Goal: Task Accomplishment & Management: Manage account settings

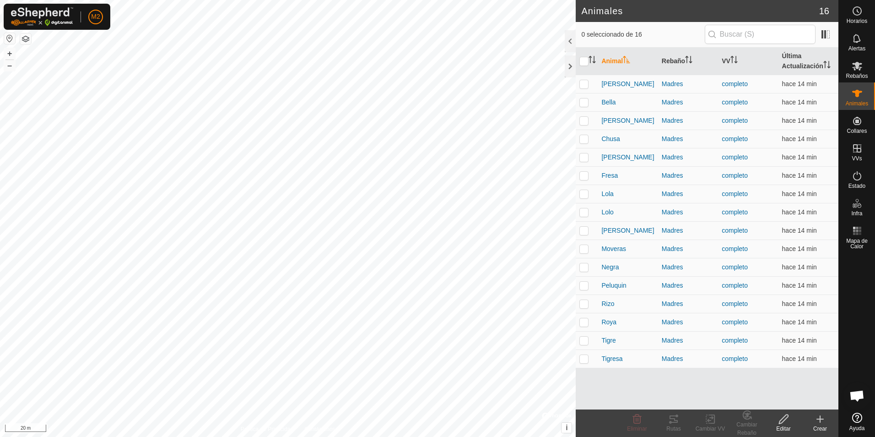
click at [585, 85] on p-checkbox at bounding box center [584, 83] width 9 height 7
checkbox input "true"
drag, startPoint x: 586, startPoint y: 98, endPoint x: 585, endPoint y: 109, distance: 10.2
click at [586, 99] on p-checkbox at bounding box center [584, 101] width 9 height 7
checkbox input "true"
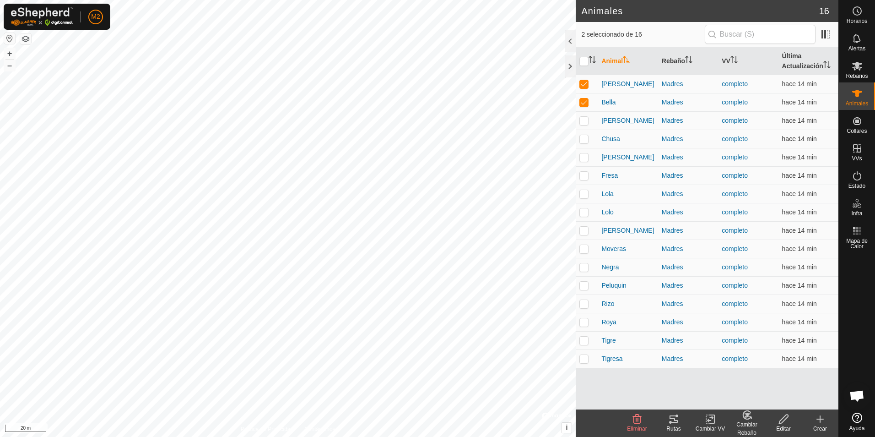
drag, startPoint x: 582, startPoint y: 121, endPoint x: 582, endPoint y: 133, distance: 12.4
click at [582, 122] on p-checkbox at bounding box center [584, 120] width 9 height 7
checkbox input "true"
drag, startPoint x: 582, startPoint y: 136, endPoint x: 581, endPoint y: 156, distance: 19.2
click at [582, 138] on p-checkbox at bounding box center [584, 138] width 9 height 7
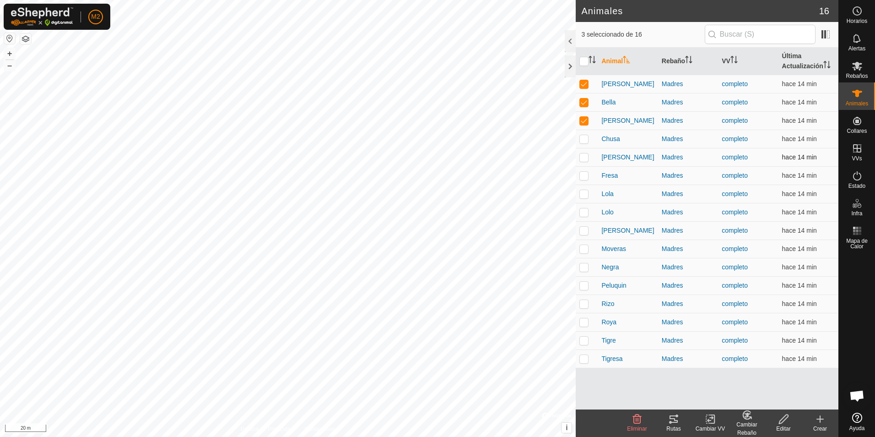
checkbox input "true"
drag, startPoint x: 581, startPoint y: 156, endPoint x: 580, endPoint y: 168, distance: 11.9
click at [581, 156] on p-checkbox at bounding box center [584, 156] width 9 height 7
checkbox input "true"
click at [582, 173] on p-checkbox at bounding box center [584, 175] width 9 height 7
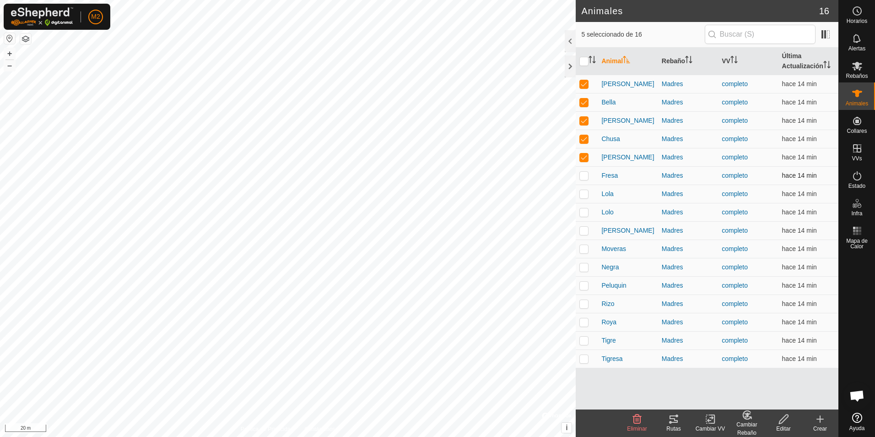
checkbox input "true"
click at [583, 193] on p-checkbox at bounding box center [584, 193] width 9 height 7
checkbox input "true"
click at [583, 210] on p-checkbox at bounding box center [584, 211] width 9 height 7
checkbox input "true"
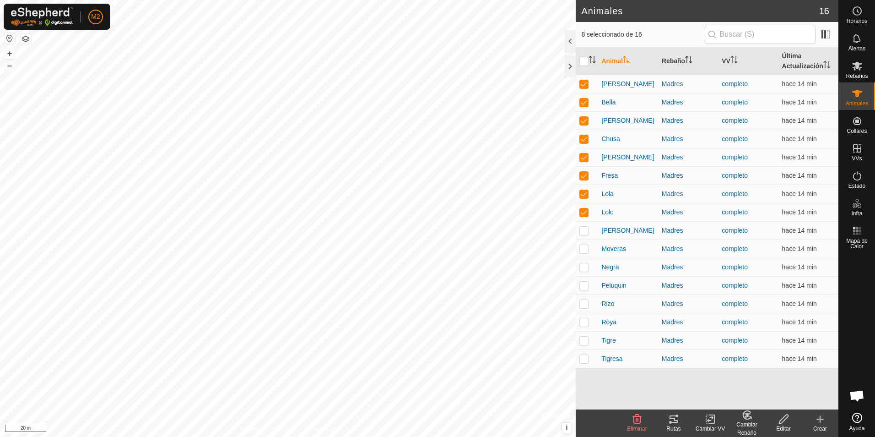
click at [677, 424] on div "Rutas" at bounding box center [674, 428] width 37 height 8
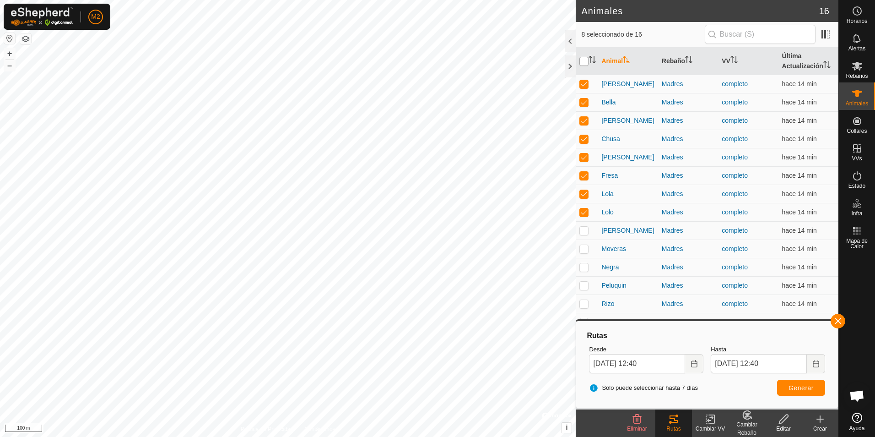
click at [584, 60] on input "checkbox" at bounding box center [584, 61] width 9 height 9
checkbox input "true"
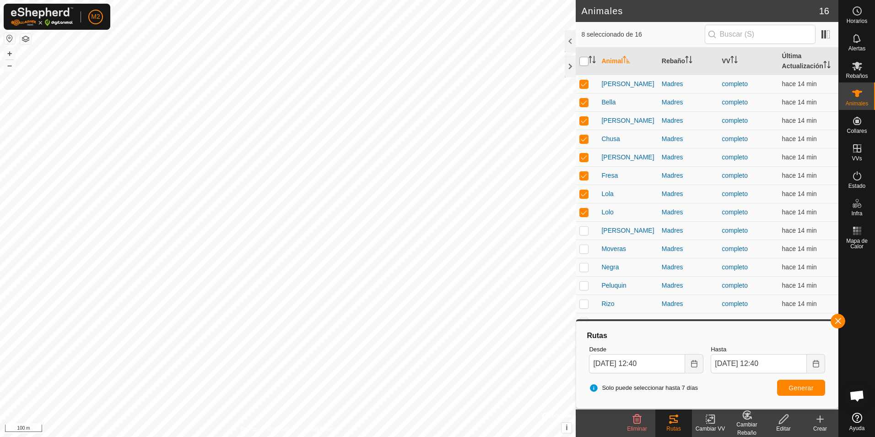
checkbox input "true"
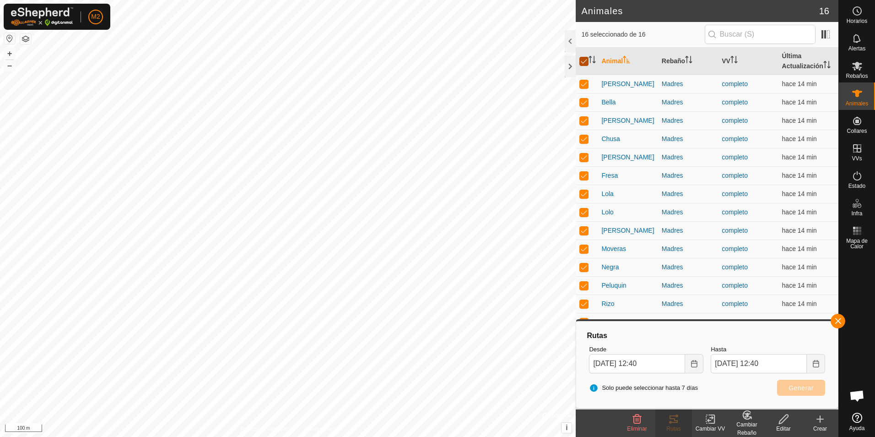
click at [584, 58] on input "checkbox" at bounding box center [584, 61] width 9 height 9
checkbox input "false"
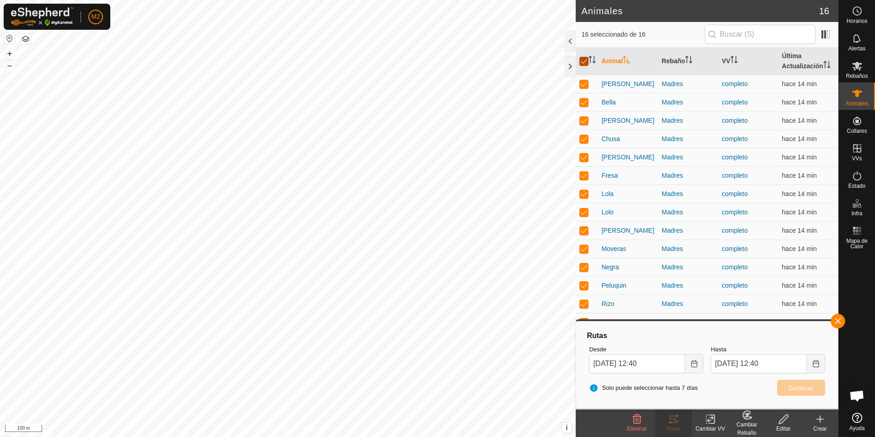
checkbox input "false"
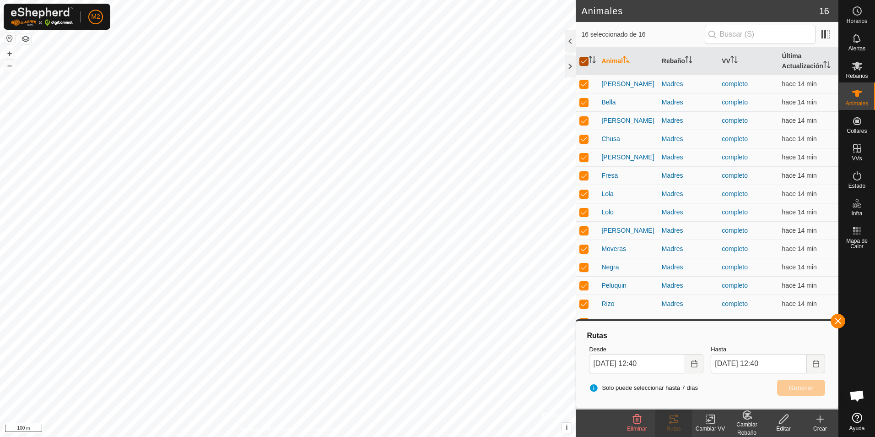
checkbox input "false"
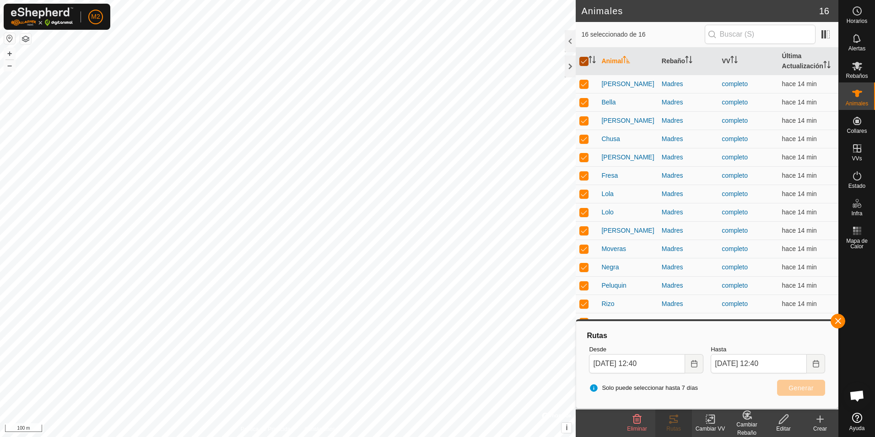
checkbox input "false"
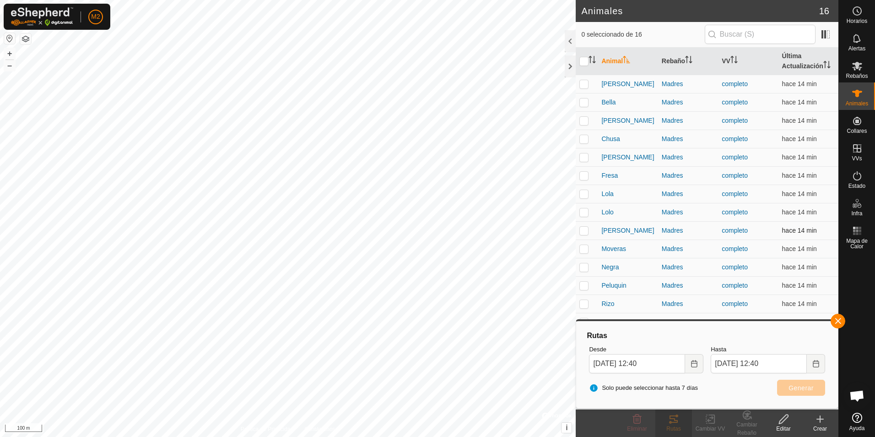
click at [581, 230] on p-checkbox at bounding box center [584, 230] width 9 height 7
checkbox input "true"
click at [584, 250] on p-checkbox at bounding box center [584, 248] width 9 height 7
checkbox input "true"
click at [585, 266] on p-checkbox at bounding box center [584, 266] width 9 height 7
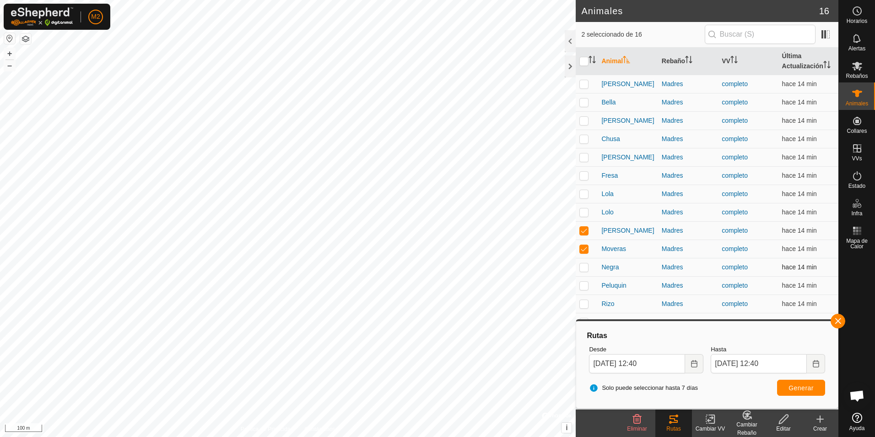
checkbox input "true"
click at [585, 290] on td at bounding box center [587, 285] width 22 height 18
checkbox input "true"
click at [585, 304] on p-checkbox at bounding box center [584, 303] width 9 height 7
checkbox input "true"
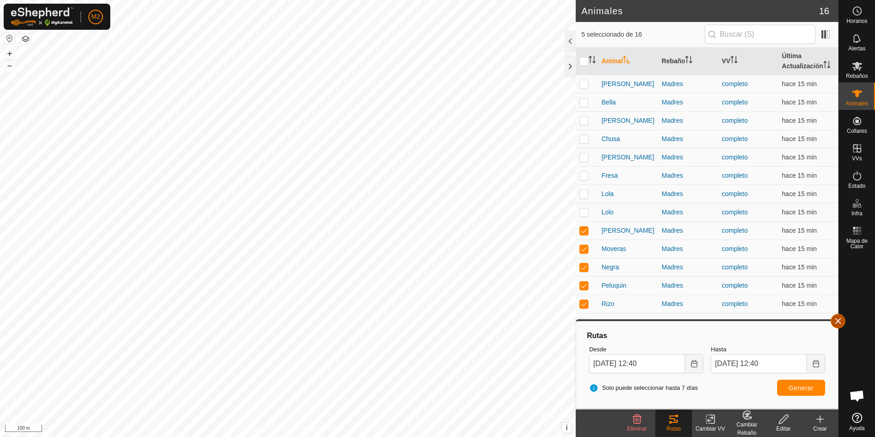
drag, startPoint x: 839, startPoint y: 322, endPoint x: 833, endPoint y: 324, distance: 6.2
click at [839, 322] on button "button" at bounding box center [838, 321] width 15 height 15
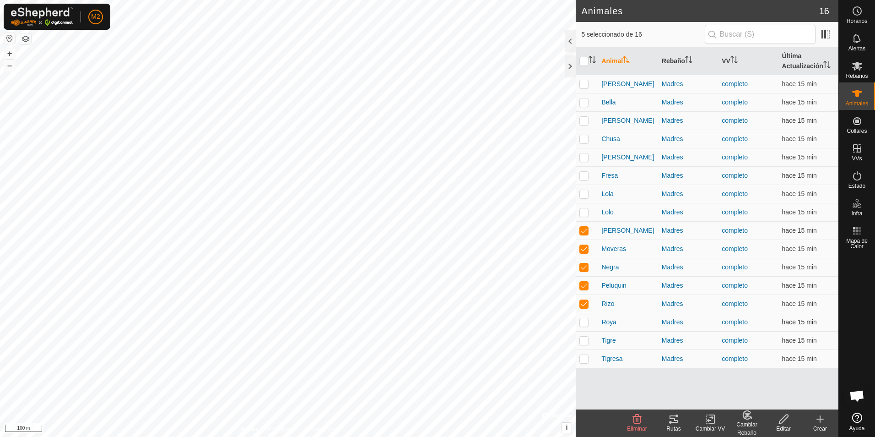
click at [587, 322] on p-checkbox at bounding box center [584, 321] width 9 height 7
checkbox input "true"
click at [584, 341] on p-checkbox at bounding box center [584, 340] width 9 height 7
checkbox input "true"
click at [582, 359] on p-checkbox at bounding box center [584, 358] width 9 height 7
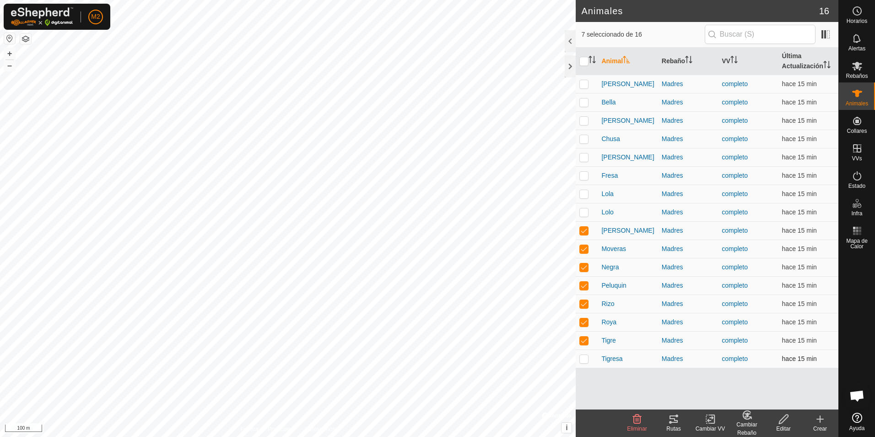
checkbox input "true"
click at [675, 423] on icon at bounding box center [674, 418] width 11 height 11
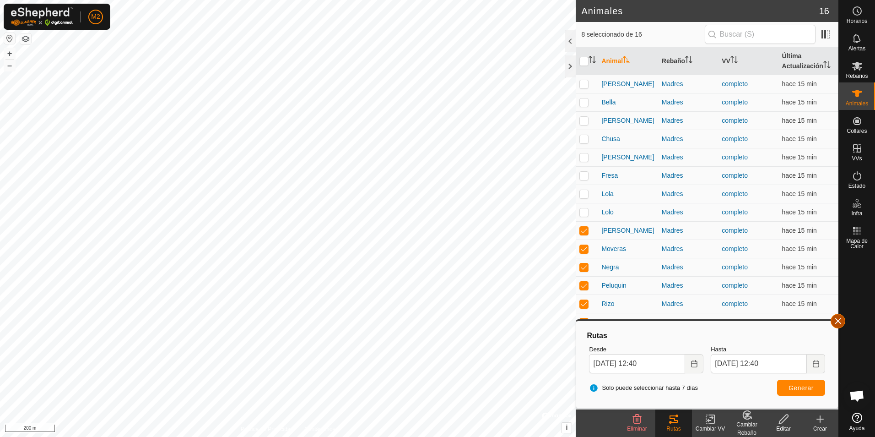
click at [838, 319] on button "button" at bounding box center [838, 321] width 15 height 15
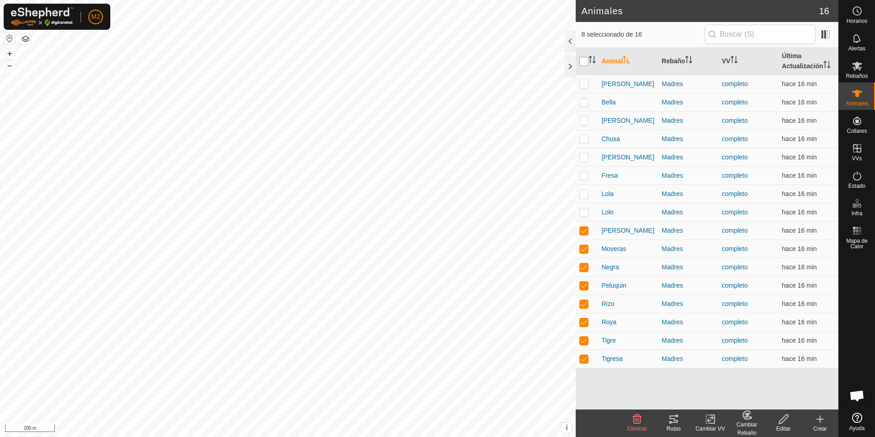
click at [586, 61] on input "checkbox" at bounding box center [584, 61] width 9 height 9
checkbox input "true"
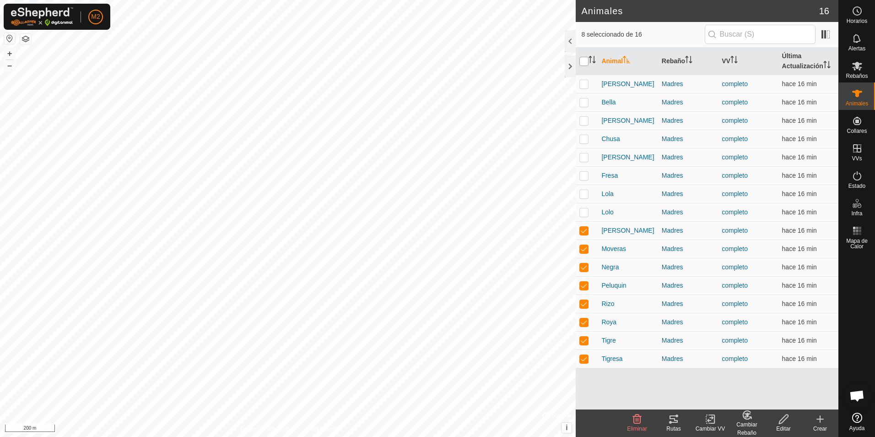
checkbox input "true"
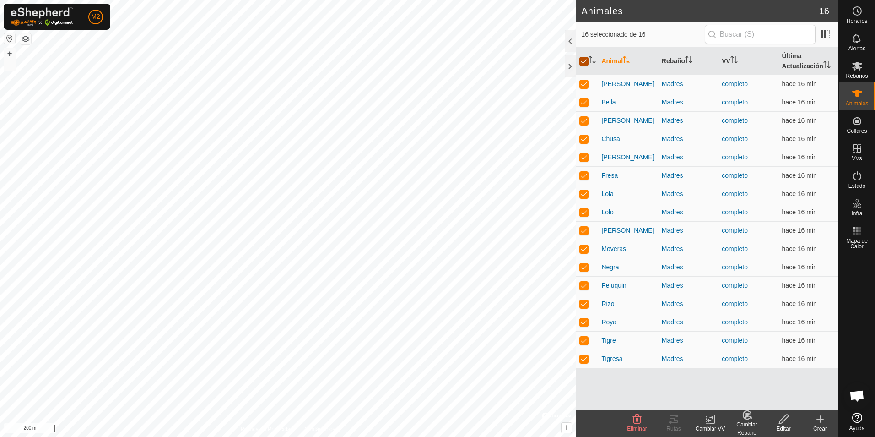
click at [586, 61] on input "checkbox" at bounding box center [584, 61] width 9 height 9
checkbox input "false"
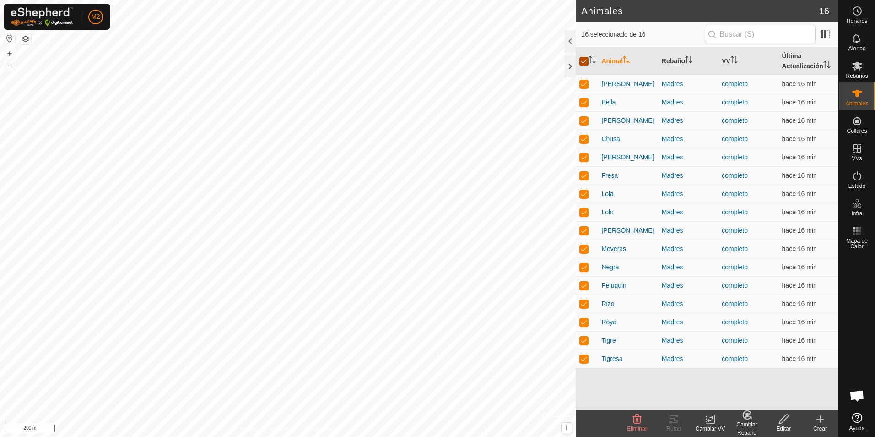
checkbox input "false"
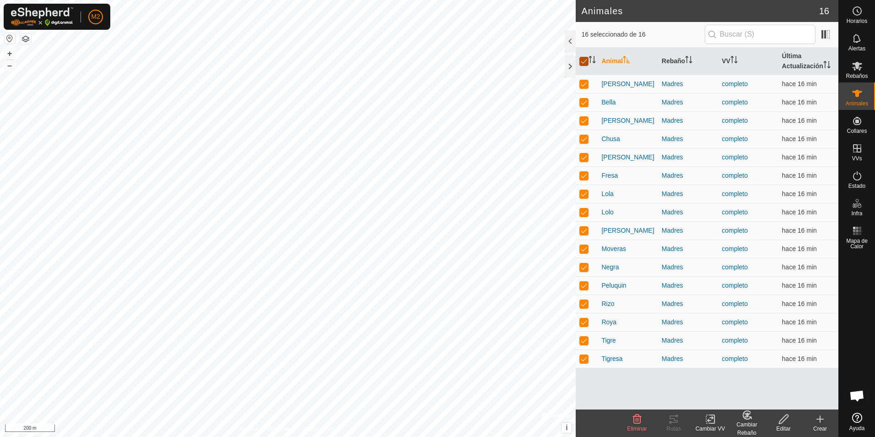
checkbox input "false"
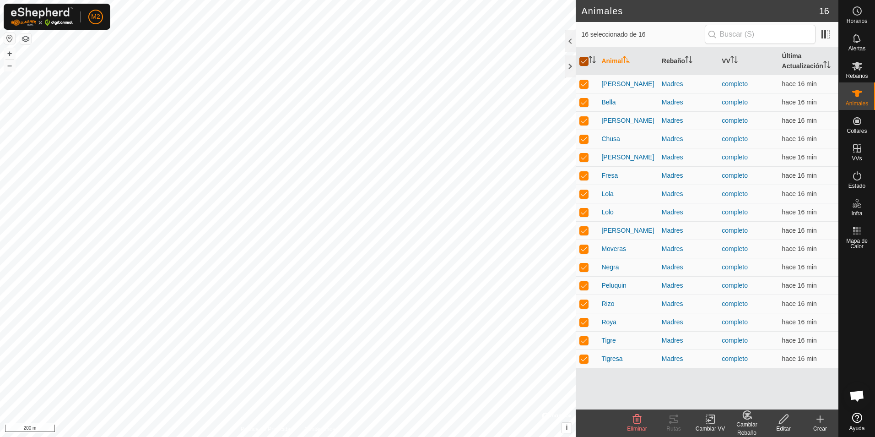
checkbox input "false"
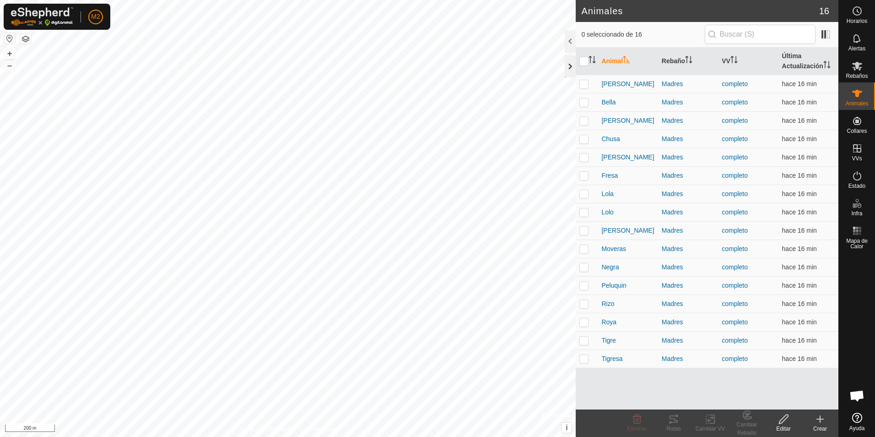
click at [569, 67] on div at bounding box center [570, 66] width 11 height 22
